Goal: Information Seeking & Learning: Learn about a topic

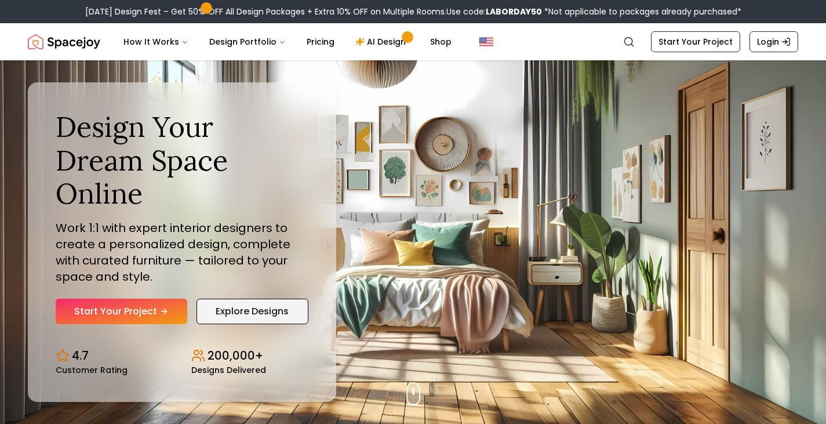
click at [264, 298] on link "Explore Designs" at bounding box center [252, 311] width 112 height 26
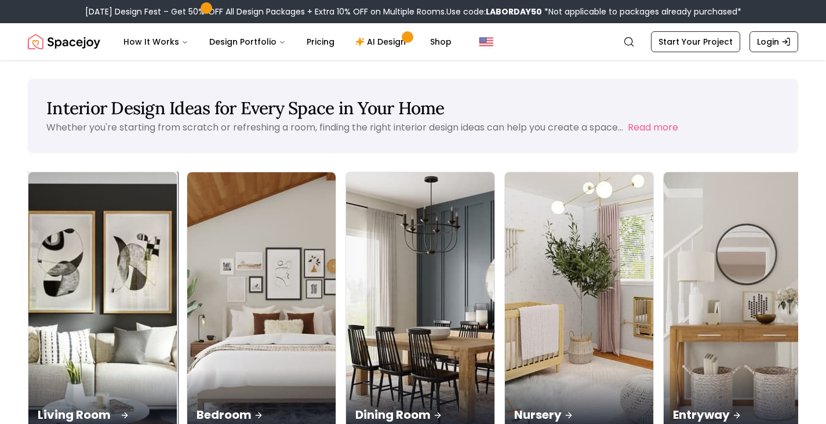
click at [81, 241] on img at bounding box center [103, 303] width 156 height 275
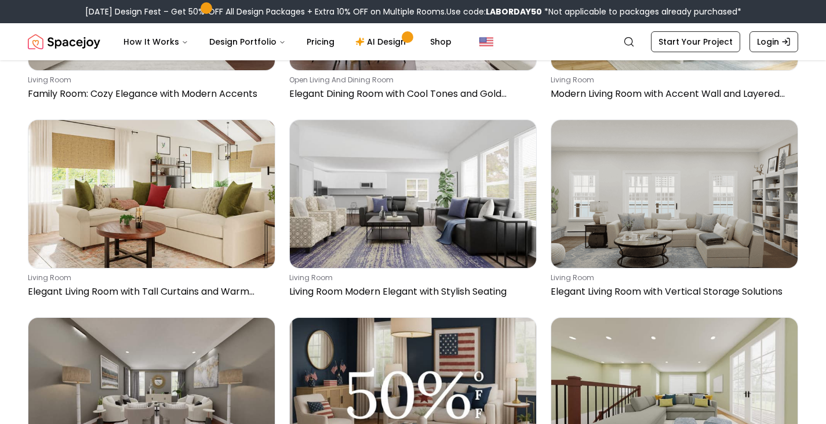
scroll to position [835, 0]
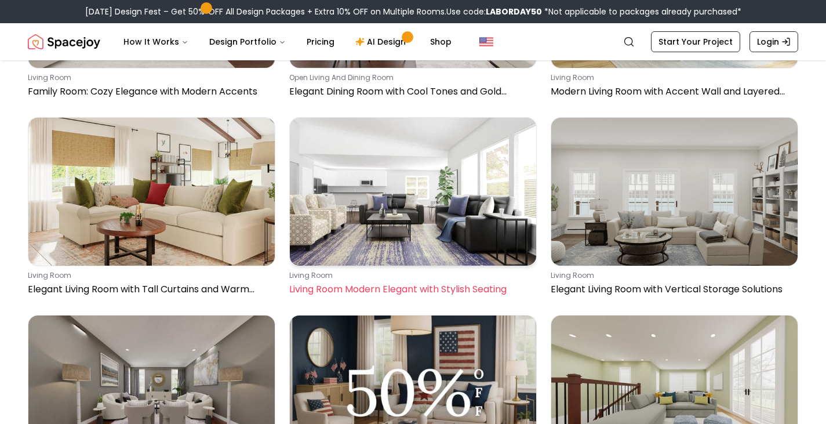
click at [450, 199] on img at bounding box center [413, 192] width 246 height 148
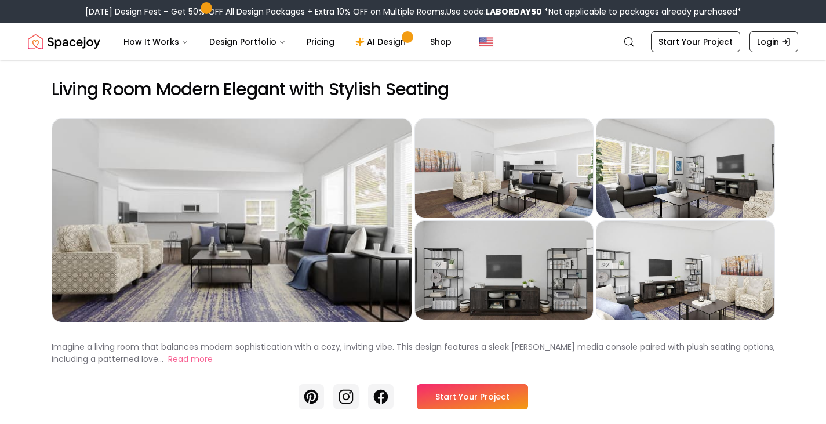
click at [765, 40] on link "Login" at bounding box center [773, 41] width 49 height 21
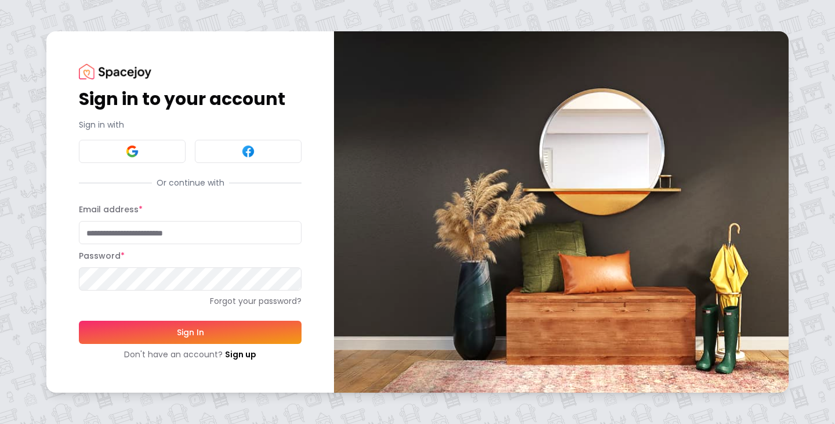
click at [173, 232] on input "Email address *" at bounding box center [190, 232] width 223 height 23
type input "**********"
click at [169, 268] on div "Password *" at bounding box center [190, 270] width 223 height 42
click at [89, 152] on button at bounding box center [132, 151] width 107 height 23
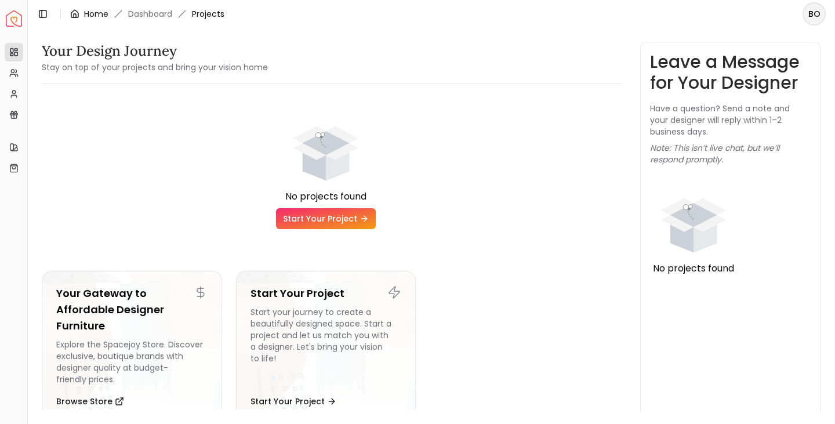
click at [88, 14] on link "Home" at bounding box center [96, 14] width 24 height 12
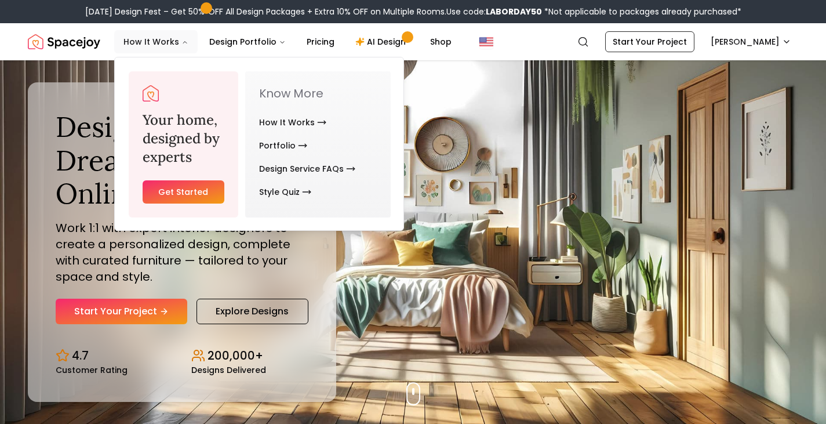
click at [182, 43] on icon "Main" at bounding box center [184, 42] width 7 height 7
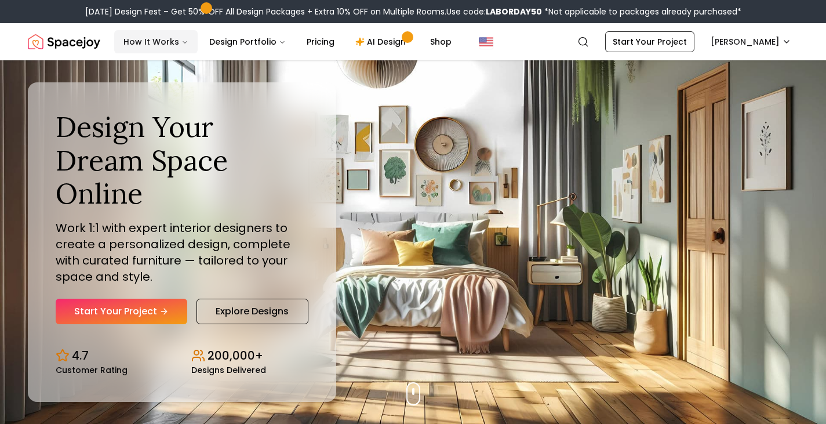
click at [182, 43] on icon "Main" at bounding box center [184, 42] width 7 height 7
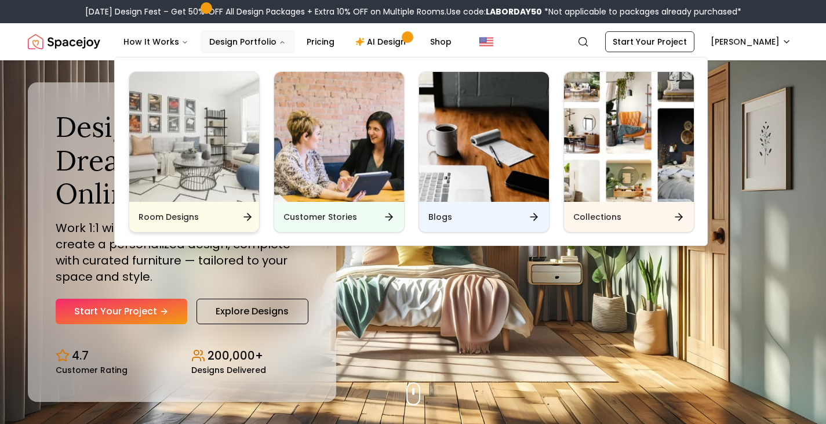
click at [216, 132] on img "Main" at bounding box center [194, 137] width 130 height 130
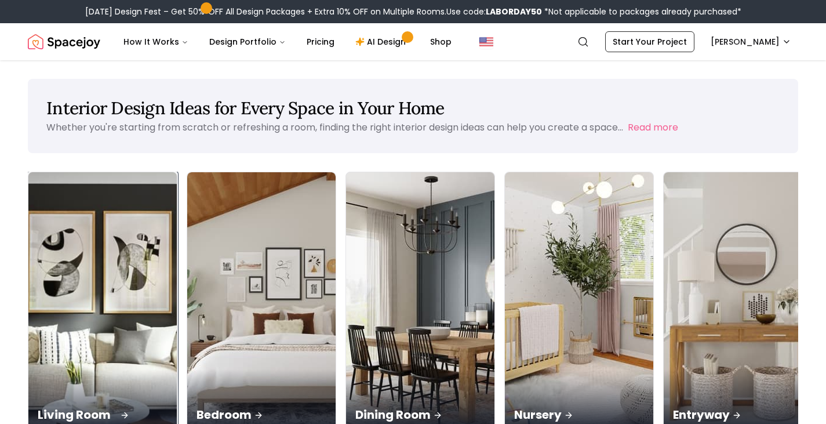
click at [71, 223] on img at bounding box center [103, 303] width 156 height 275
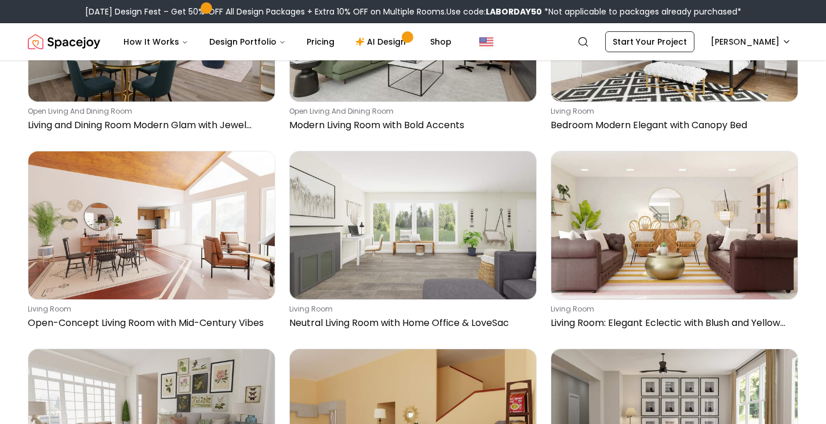
scroll to position [10263, 0]
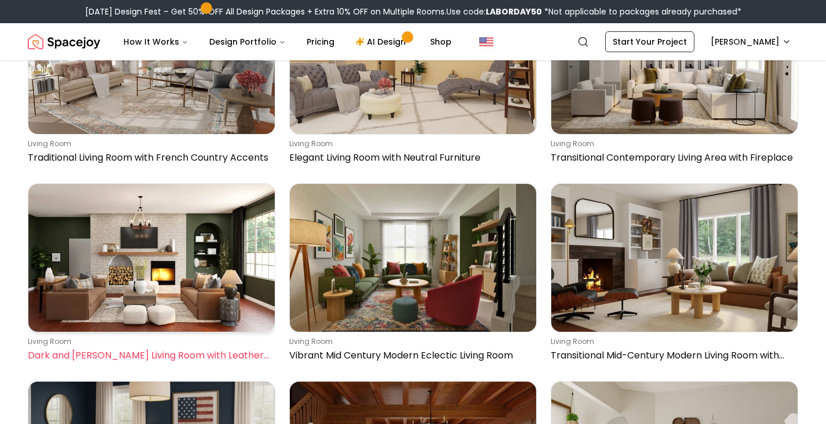
click at [125, 257] on img at bounding box center [151, 258] width 246 height 148
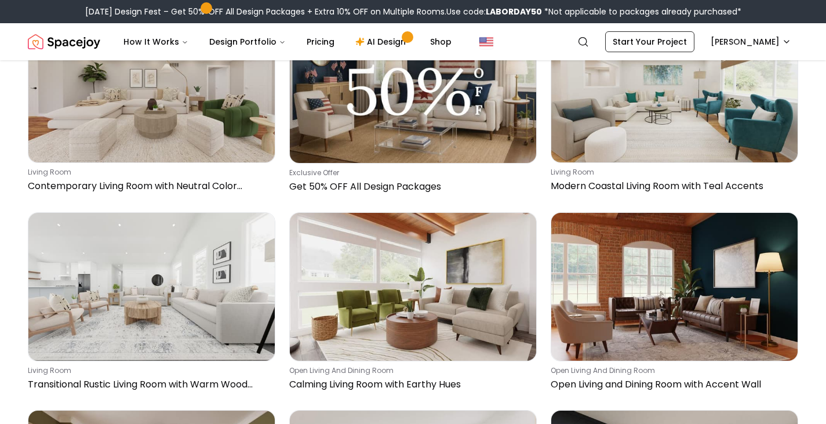
scroll to position [19158, 0]
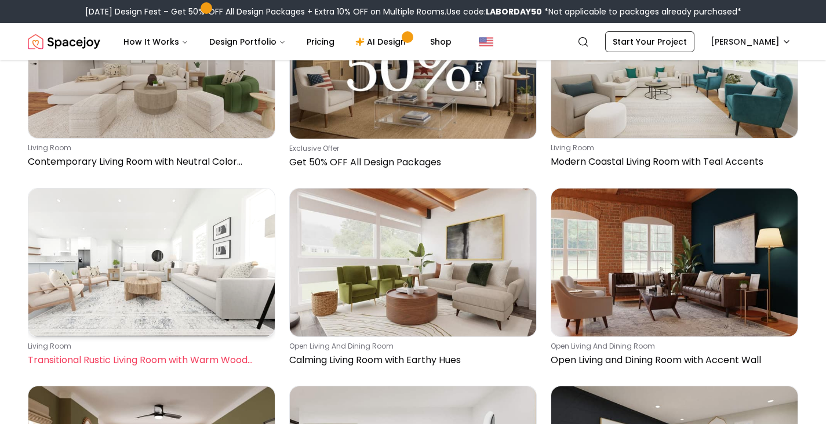
click at [165, 251] on img at bounding box center [151, 262] width 246 height 148
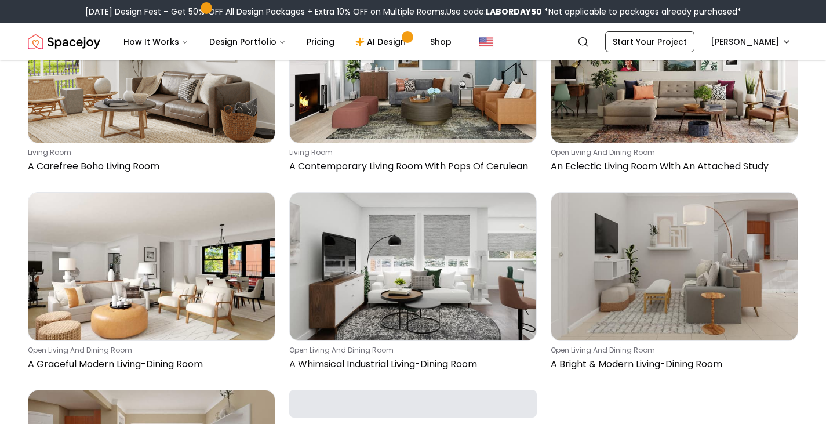
scroll to position [29143, 0]
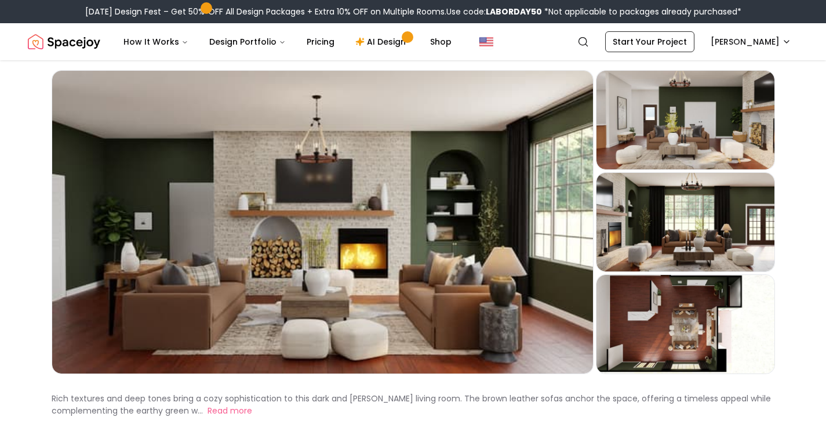
scroll to position [70, 0]
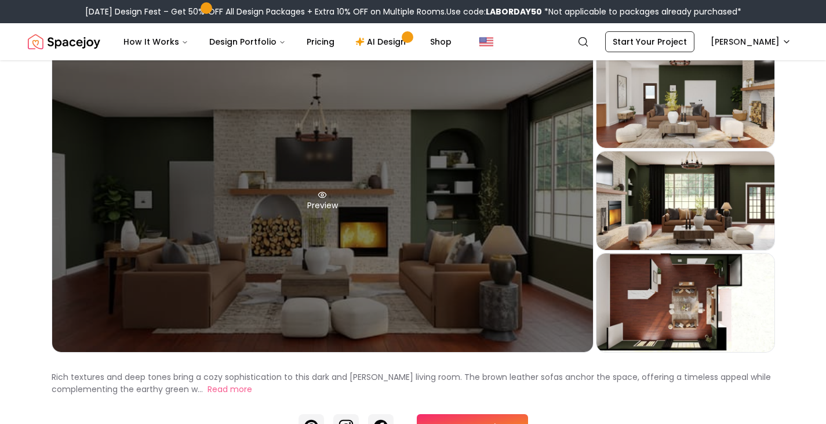
click at [335, 247] on div "Preview" at bounding box center [322, 200] width 541 height 303
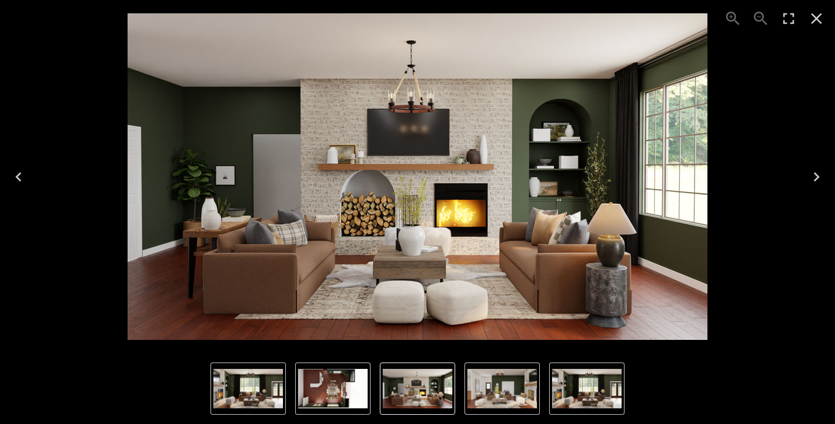
click at [816, 17] on icon "Close" at bounding box center [816, 18] width 19 height 19
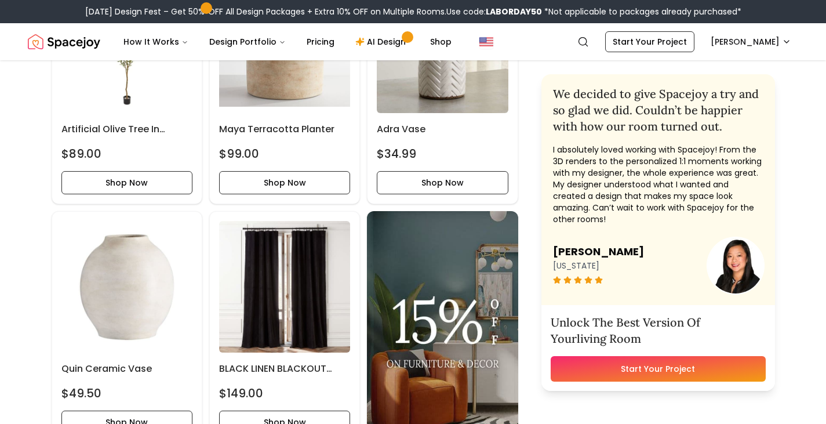
scroll to position [2664, 0]
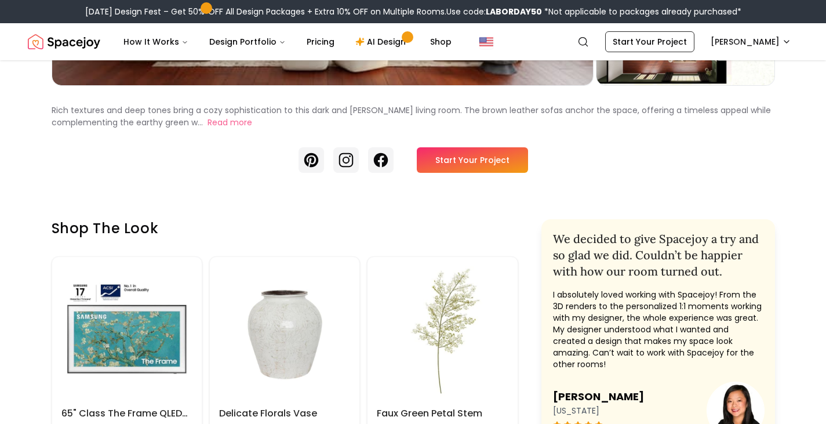
scroll to position [0, 0]
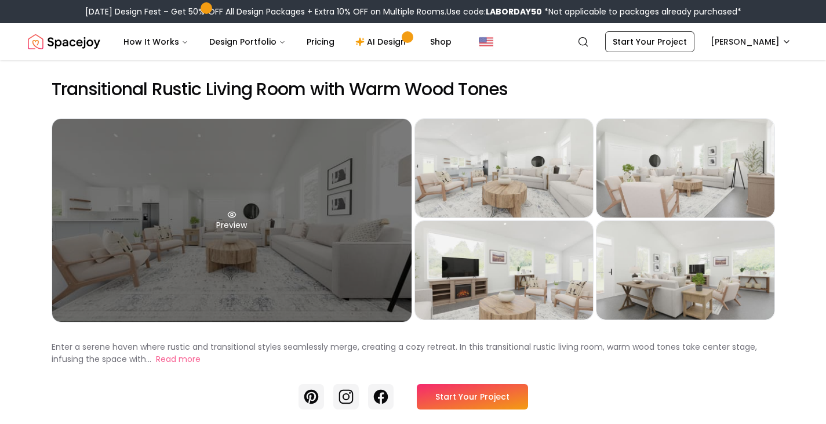
click at [227, 223] on div "Preview" at bounding box center [231, 220] width 359 height 203
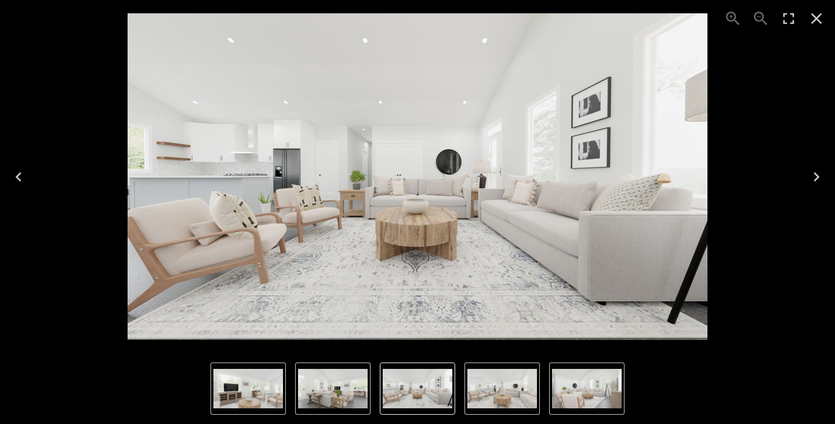
click at [818, 18] on icon "Close" at bounding box center [816, 18] width 19 height 19
